Goal: Information Seeking & Learning: Learn about a topic

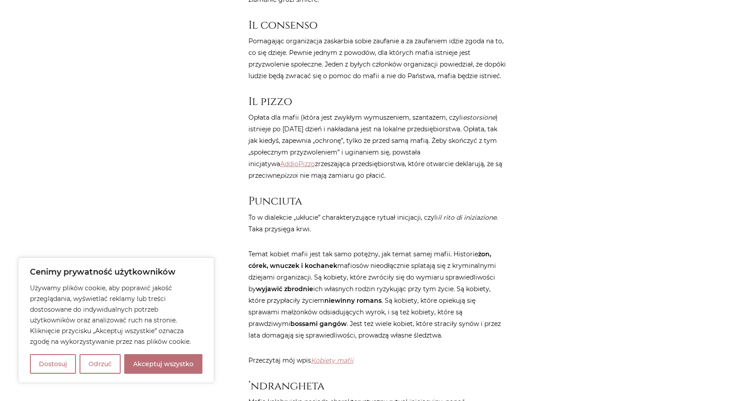
scroll to position [760, 0]
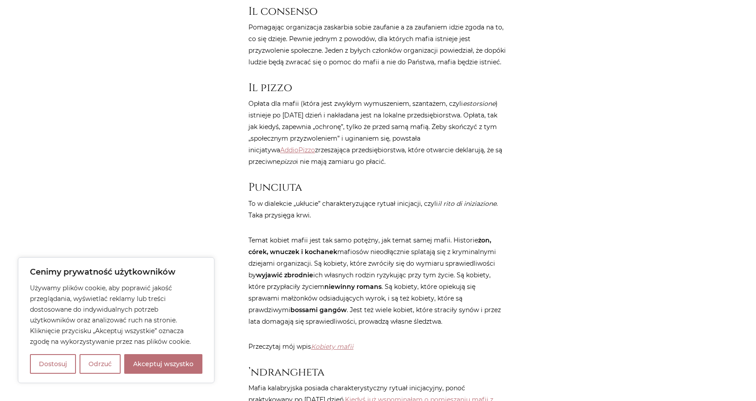
click at [92, 363] on button "Odrzuć" at bounding box center [100, 364] width 41 height 20
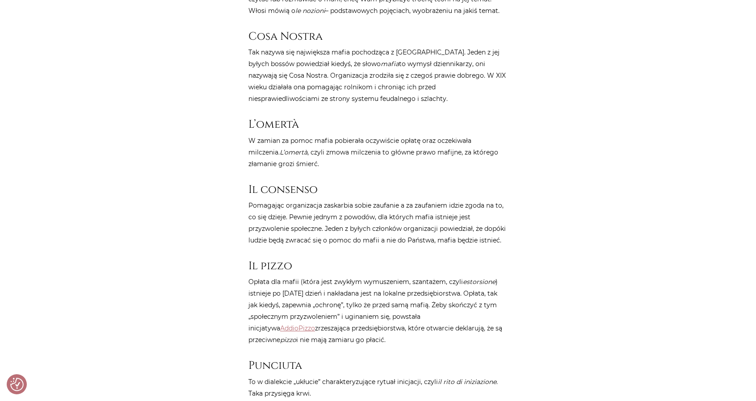
scroll to position [715, 0]
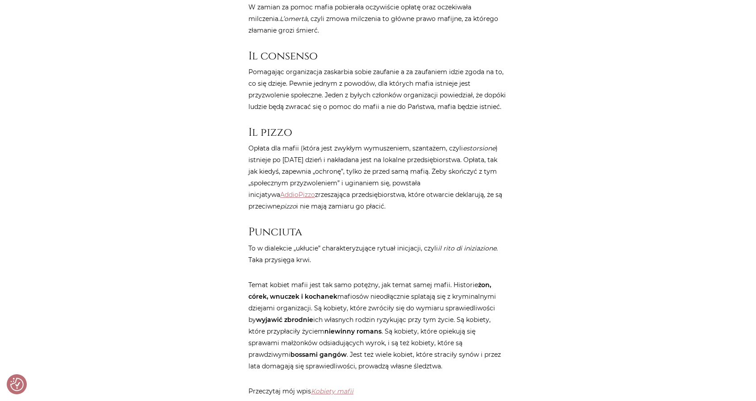
drag, startPoint x: 323, startPoint y: 148, endPoint x: 230, endPoint y: 146, distance: 93.5
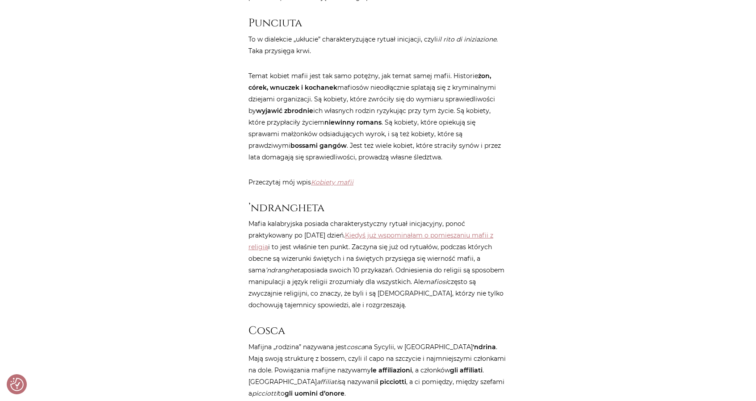
scroll to position [939, 0]
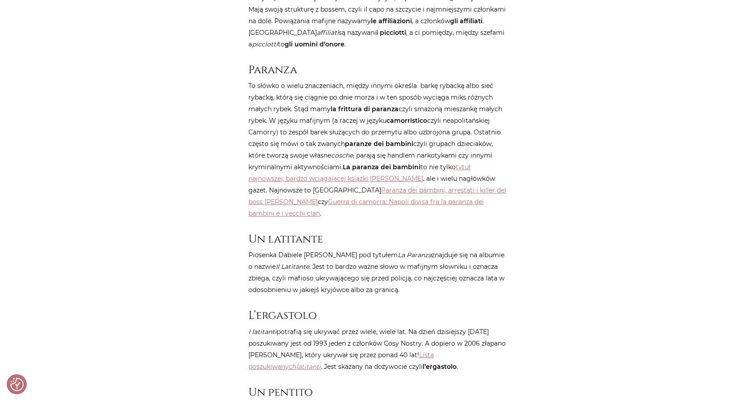
scroll to position [1296, 0]
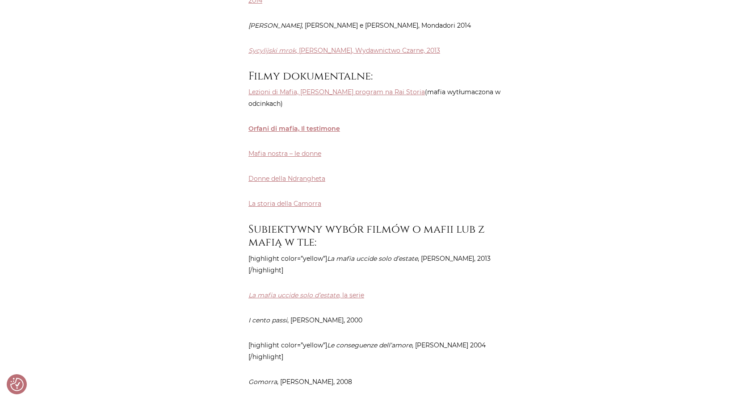
scroll to position [2637, 0]
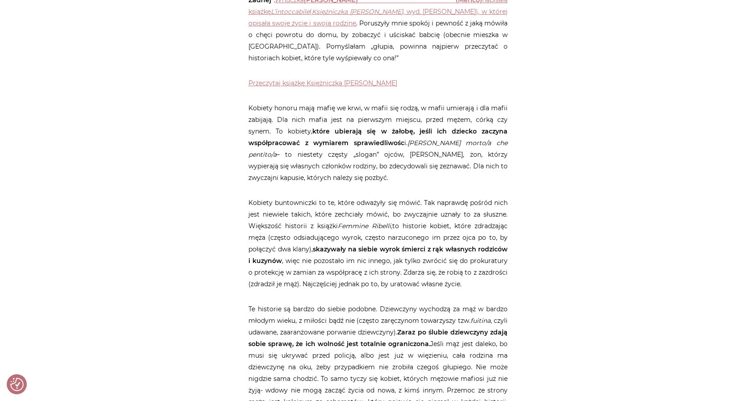
scroll to position [983, 0]
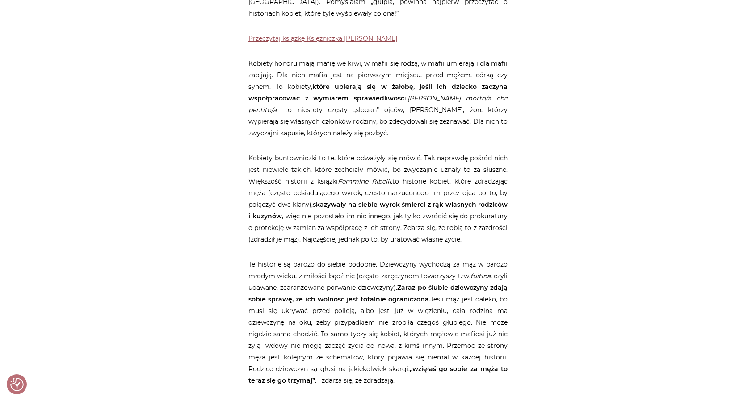
click at [297, 42] on link "Przeczytaj książkę Księżniczka Mafii" at bounding box center [323, 38] width 149 height 8
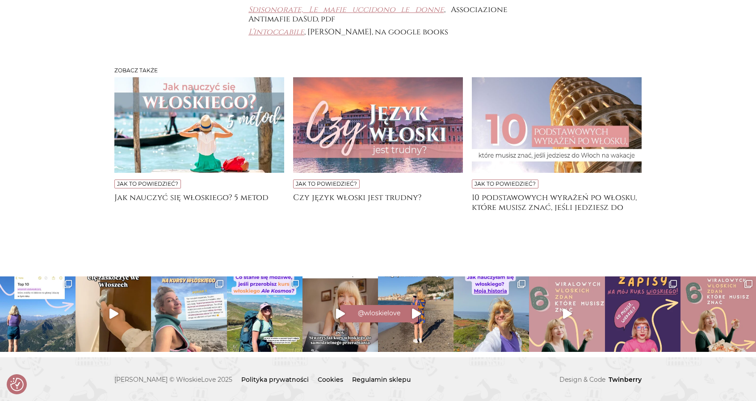
scroll to position [3174, 0]
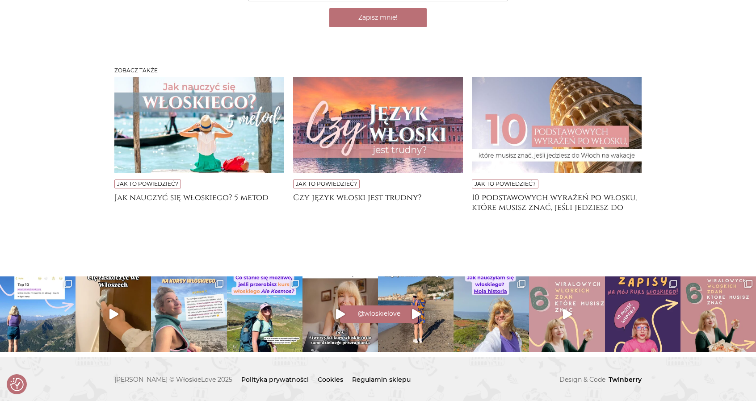
scroll to position [3040, 0]
